Goal: Navigation & Orientation: Find specific page/section

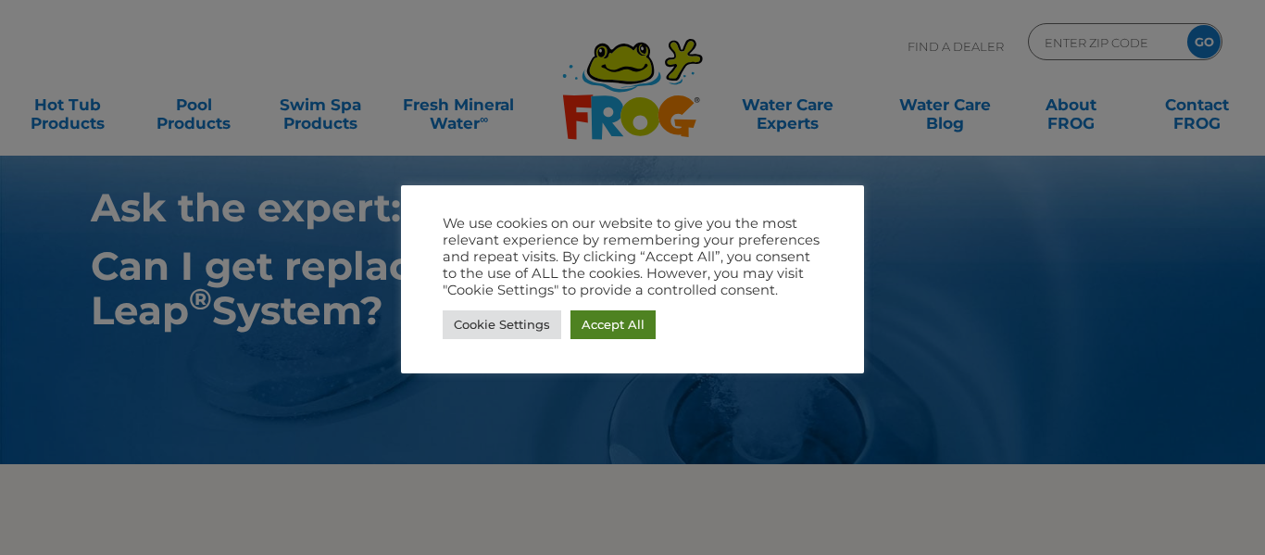
click at [636, 313] on link "Accept All" at bounding box center [613, 324] width 85 height 29
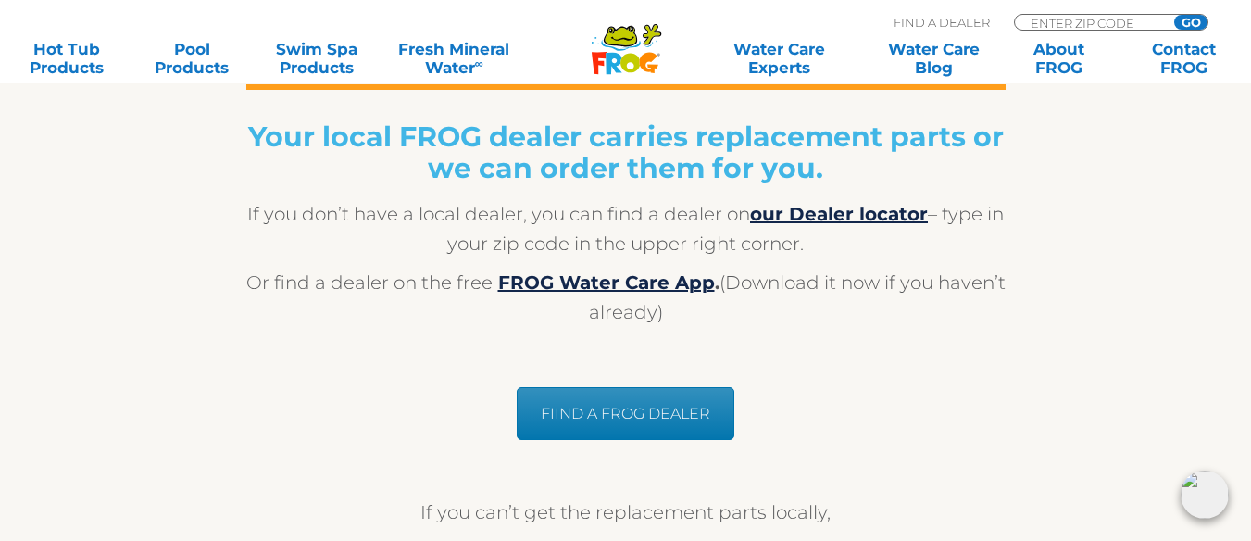
scroll to position [1565, 0]
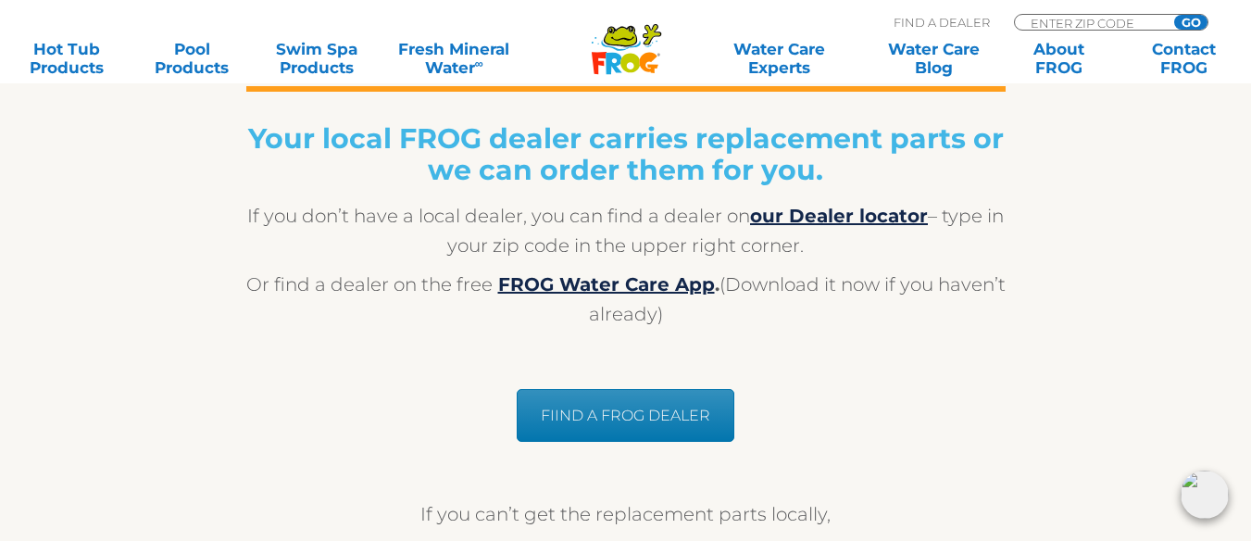
click at [644, 407] on link "FIIND A FROG DEALER" at bounding box center [626, 415] width 218 height 53
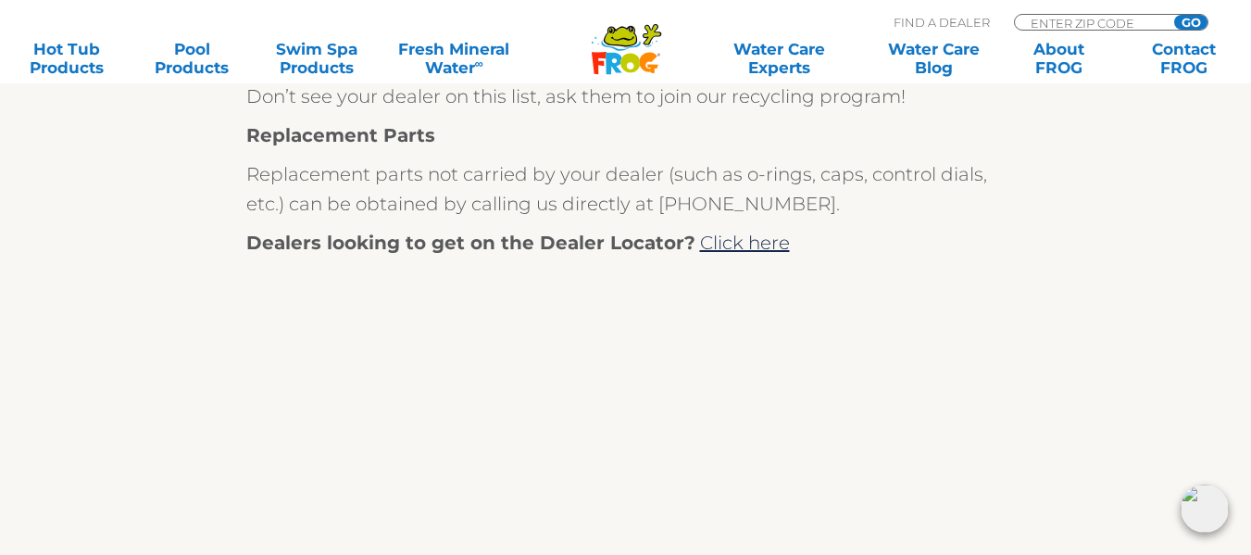
scroll to position [931, 0]
click at [758, 234] on link "Click here" at bounding box center [745, 242] width 90 height 22
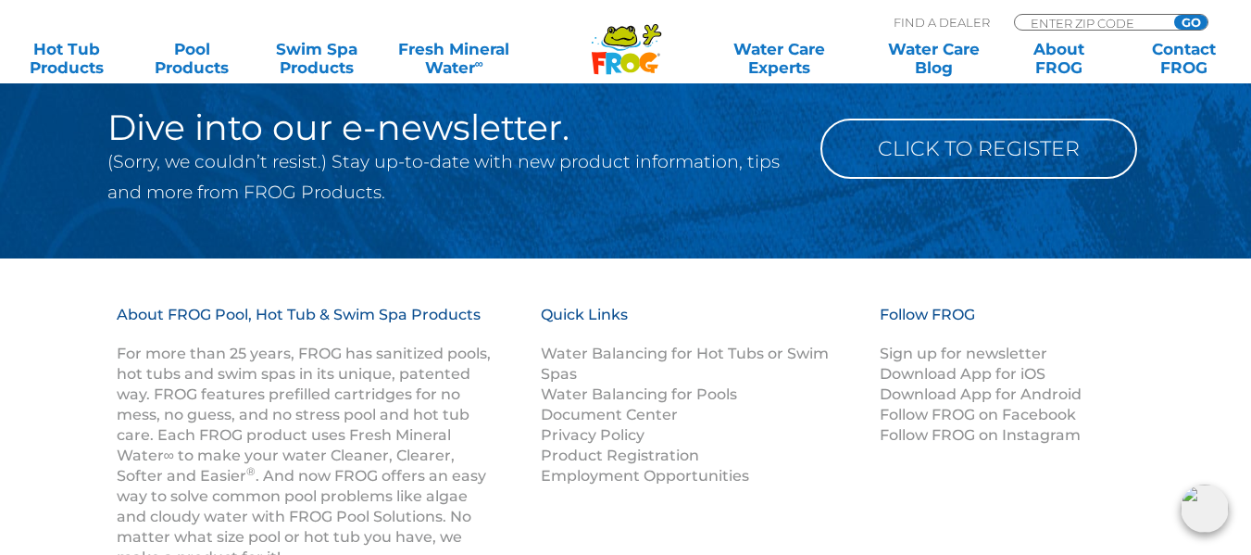
scroll to position [3418, 0]
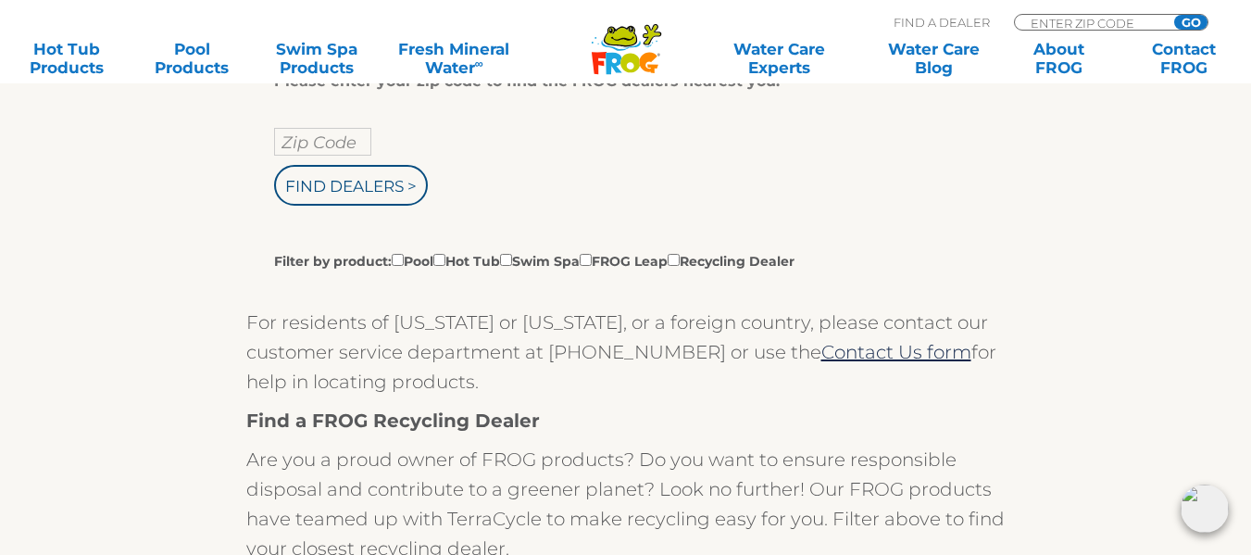
scroll to position [443, 0]
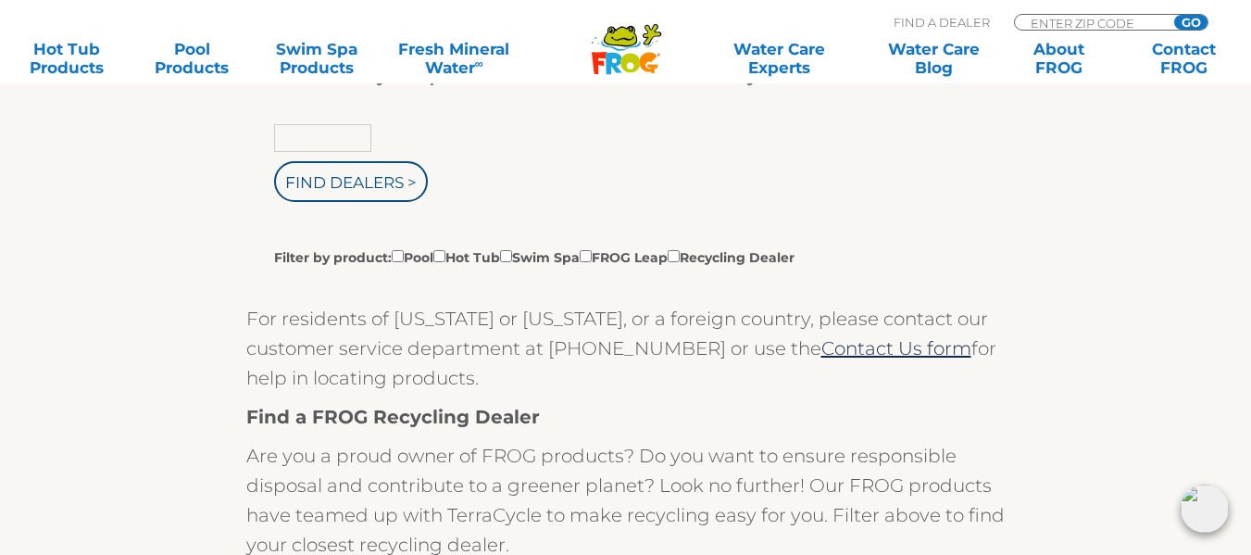
click at [319, 144] on input "text" at bounding box center [322, 138] width 97 height 28
type input "48101"
click at [274, 161] on input "Find Dealers >" at bounding box center [351, 181] width 154 height 41
click at [335, 184] on input "Find Dealers >" at bounding box center [351, 181] width 154 height 41
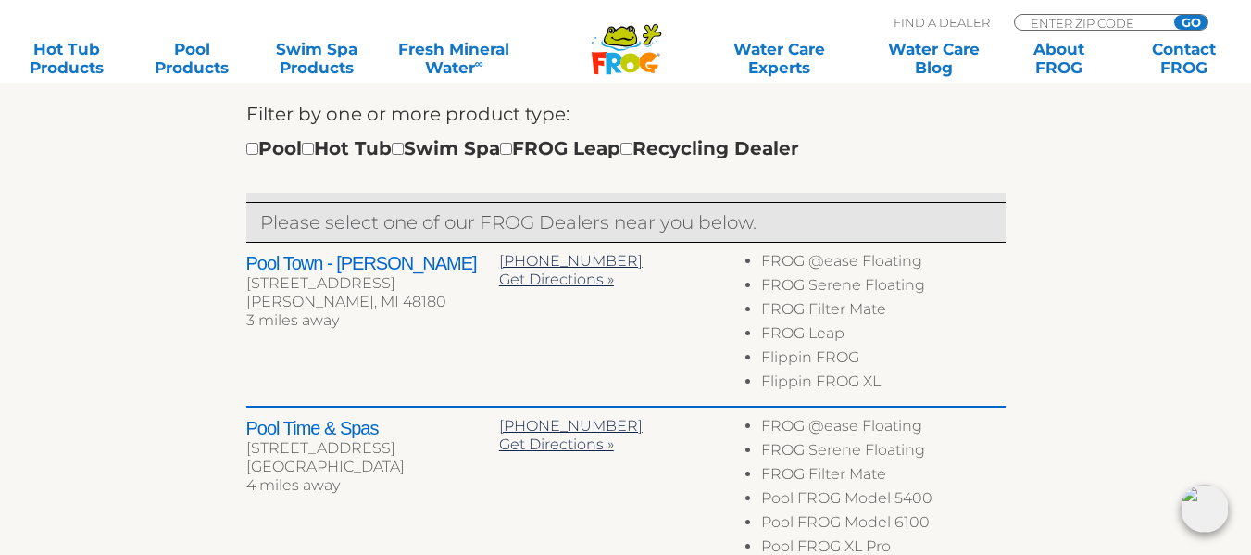
scroll to position [649, 0]
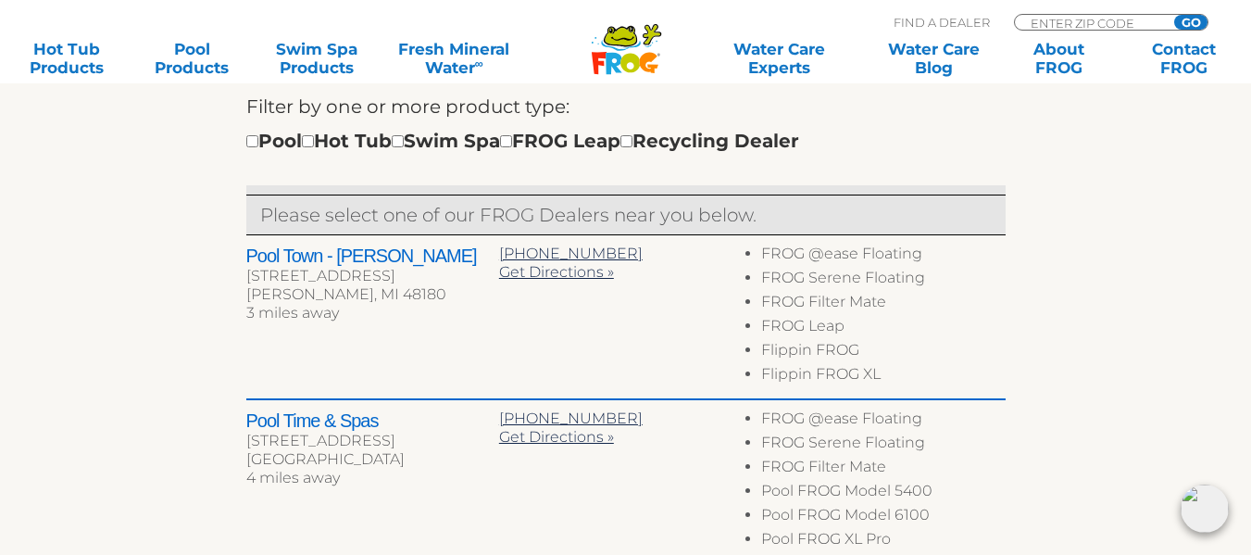
click at [317, 259] on h2 "Pool Town - [PERSON_NAME]" at bounding box center [372, 256] width 253 height 22
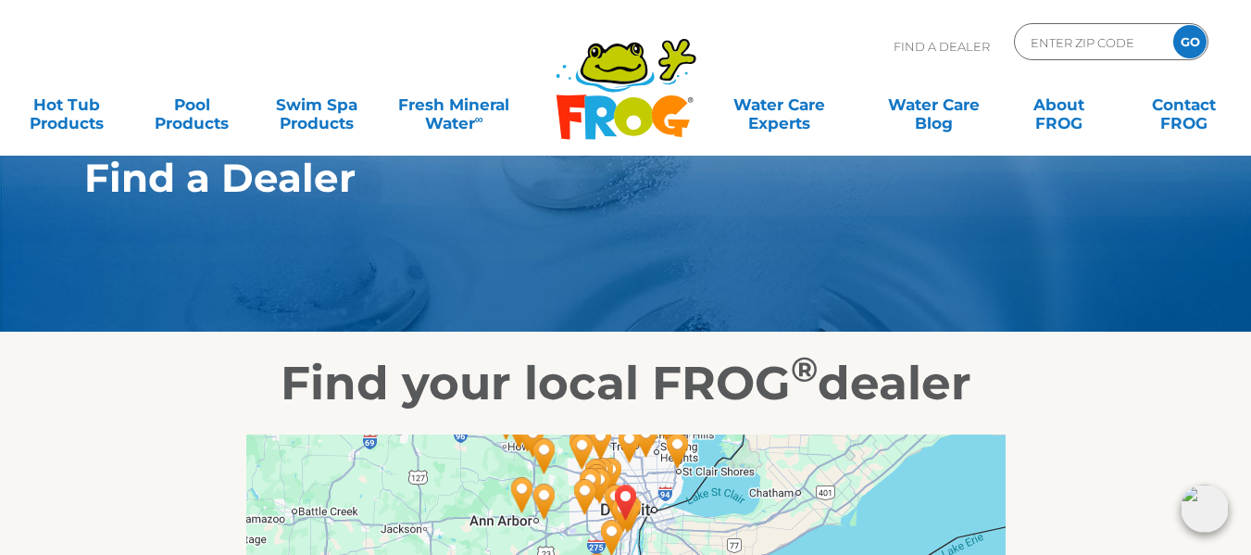
scroll to position [0, 0]
